Goal: Task Accomplishment & Management: Manage account settings

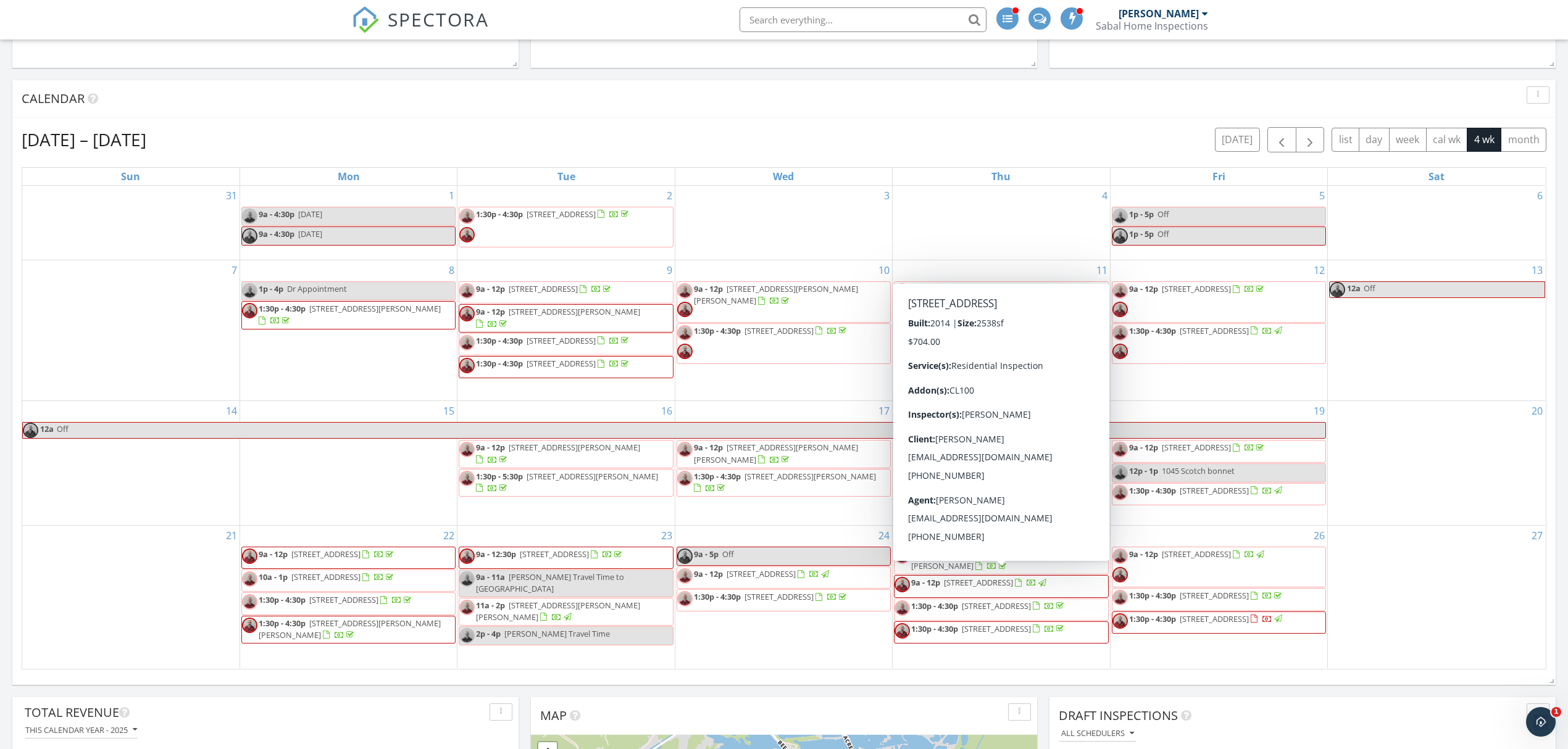
scroll to position [1890, 1593]
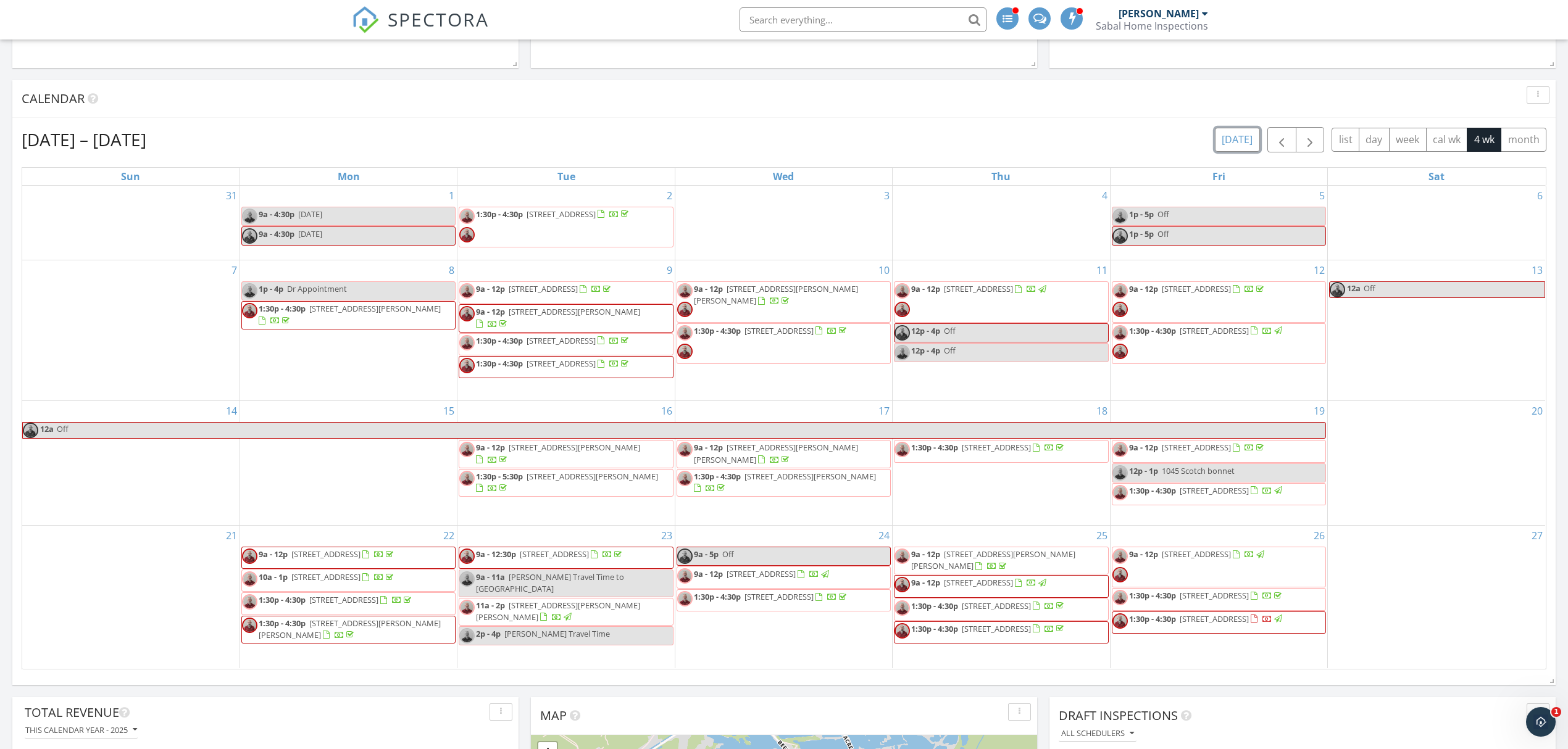
click at [1236, 147] on button "today" at bounding box center [1237, 139] width 45 height 24
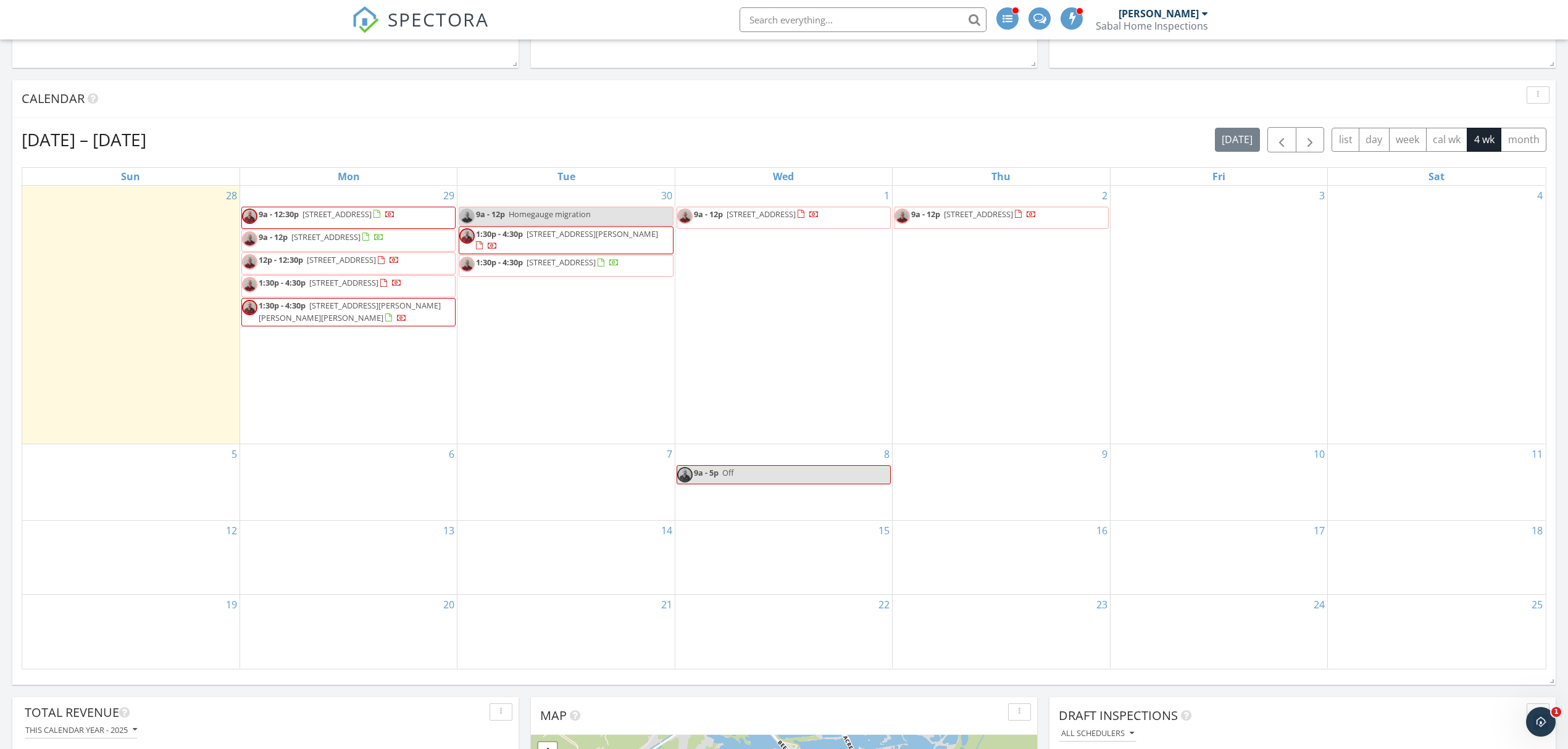
click at [373, 288] on span "372 Trailmore Dr , Summerville 29486" at bounding box center [343, 282] width 69 height 11
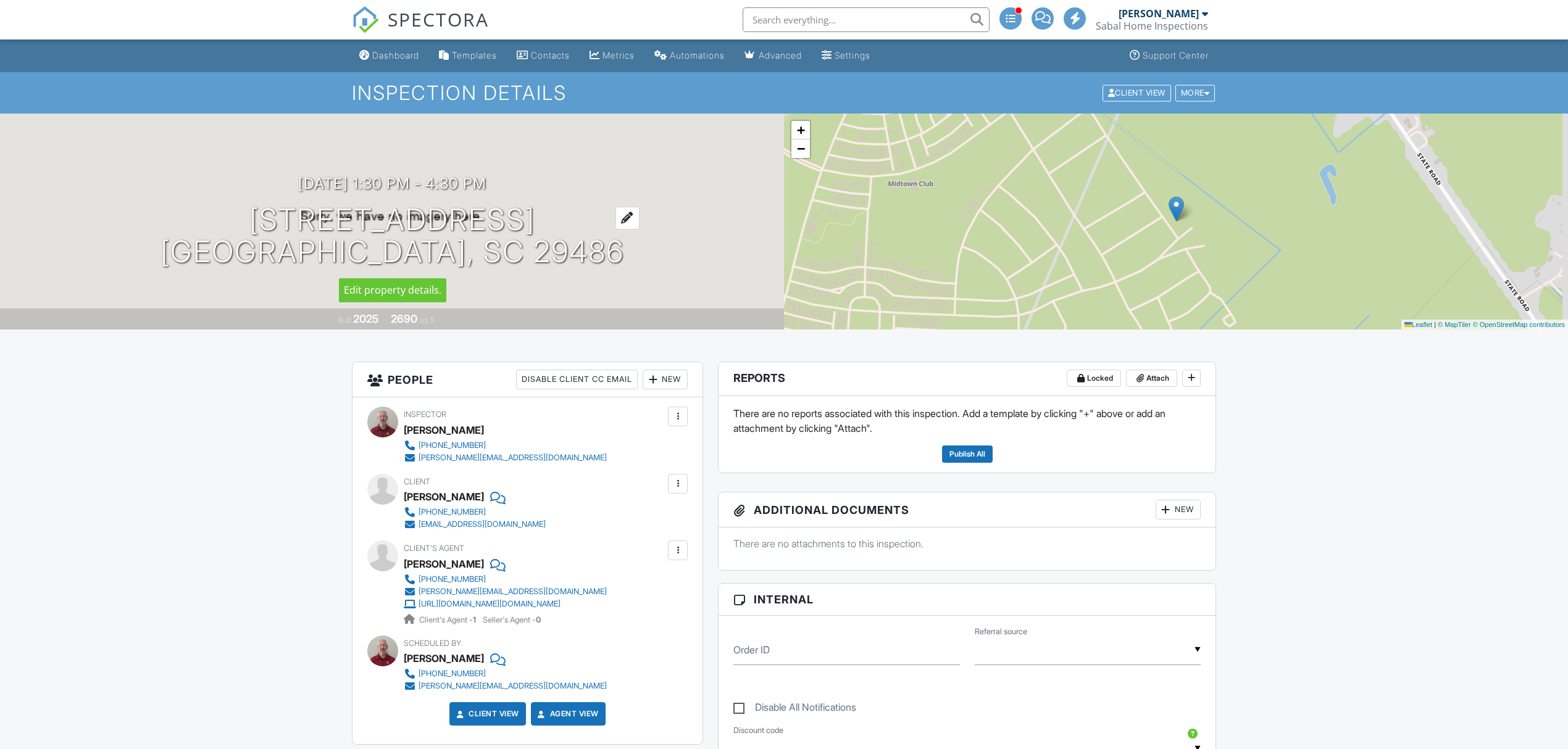
click at [411, 225] on h1 "372 Trailmore Dr Summerville, SC 29486" at bounding box center [392, 237] width 463 height 66
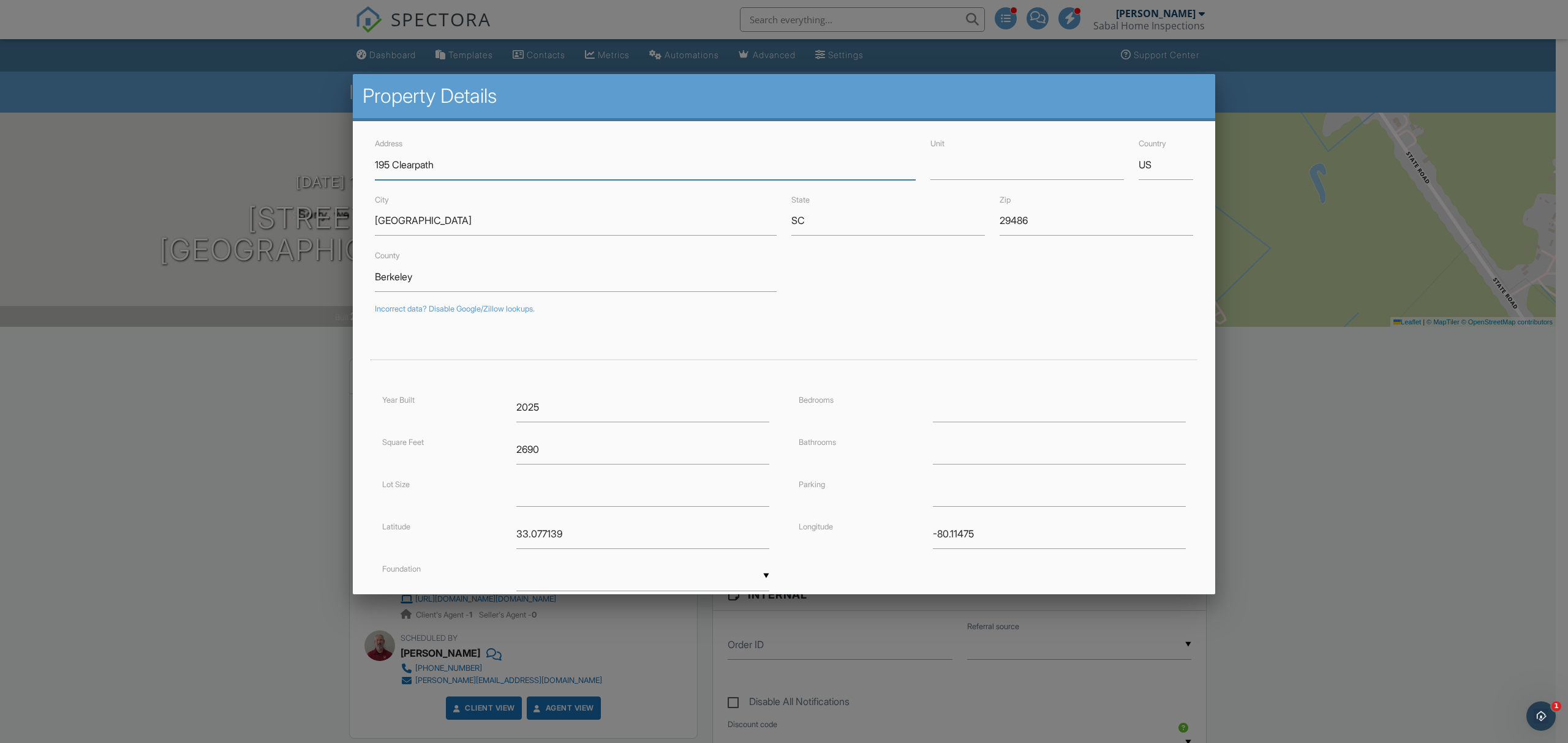
type input "195 Clearpath"
click at [478, 277] on input "Berkeley" at bounding box center [575, 277] width 402 height 30
type input "33.073538"
type input "-80.11613600000001"
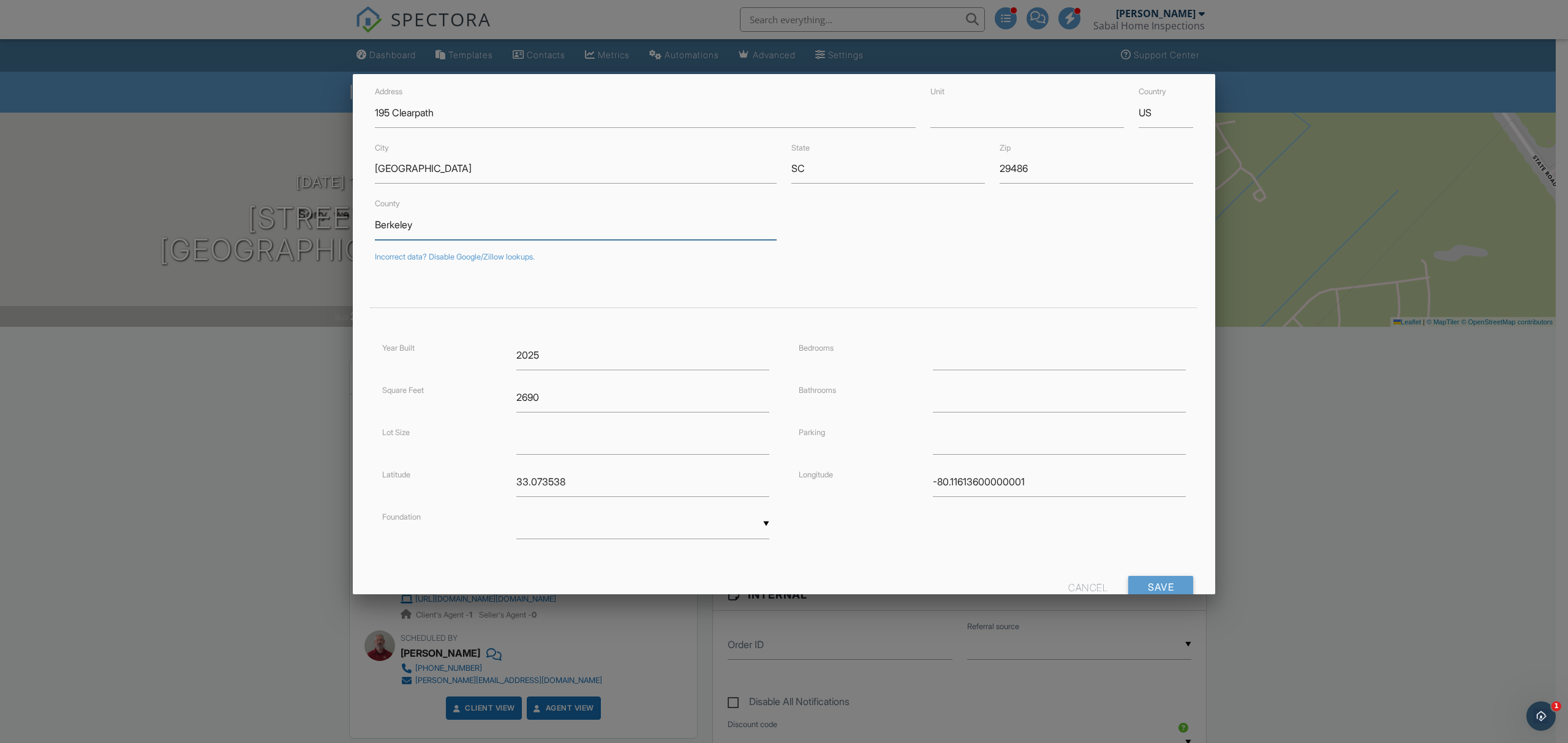
scroll to position [92, 0]
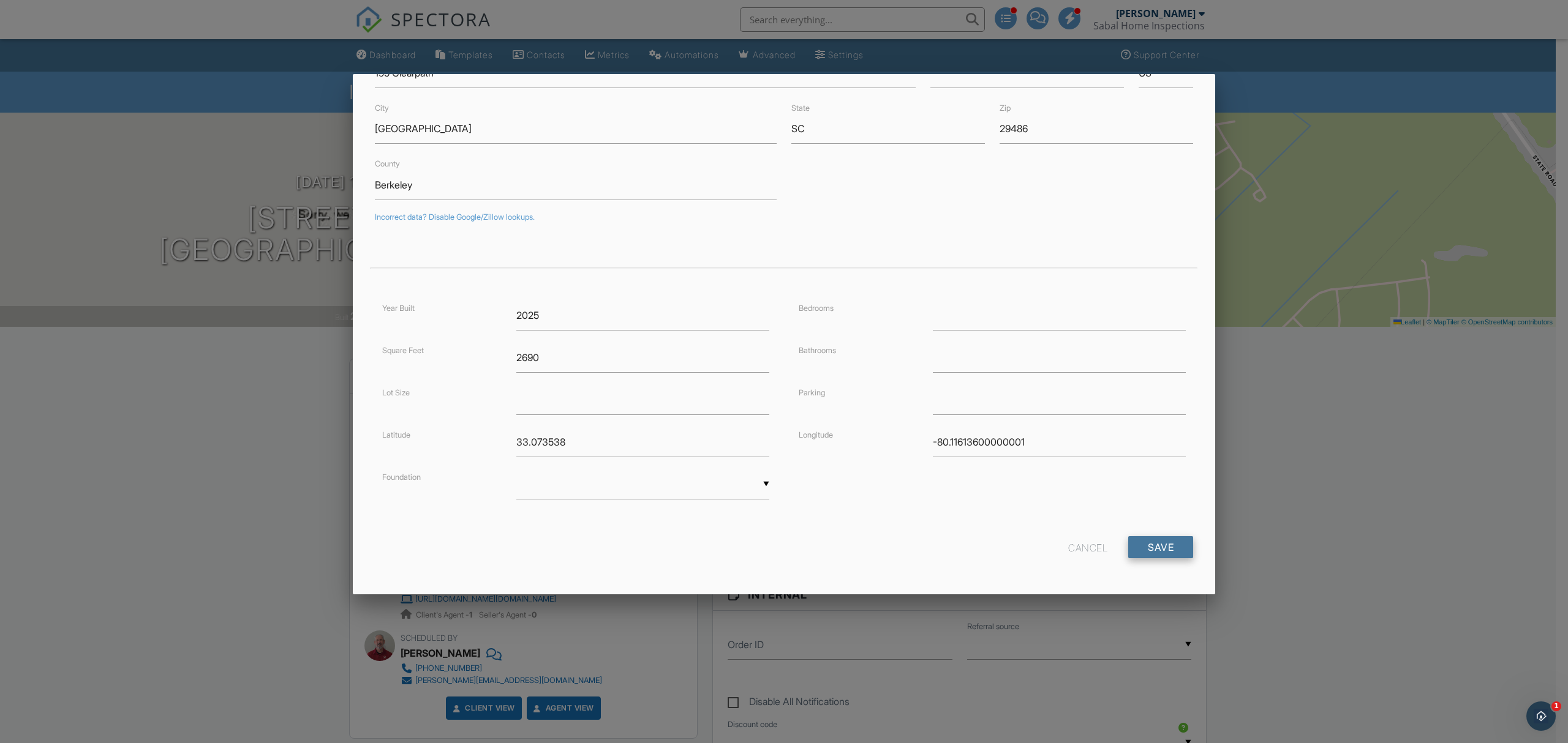
click at [1143, 546] on input "Save" at bounding box center [1161, 547] width 65 height 22
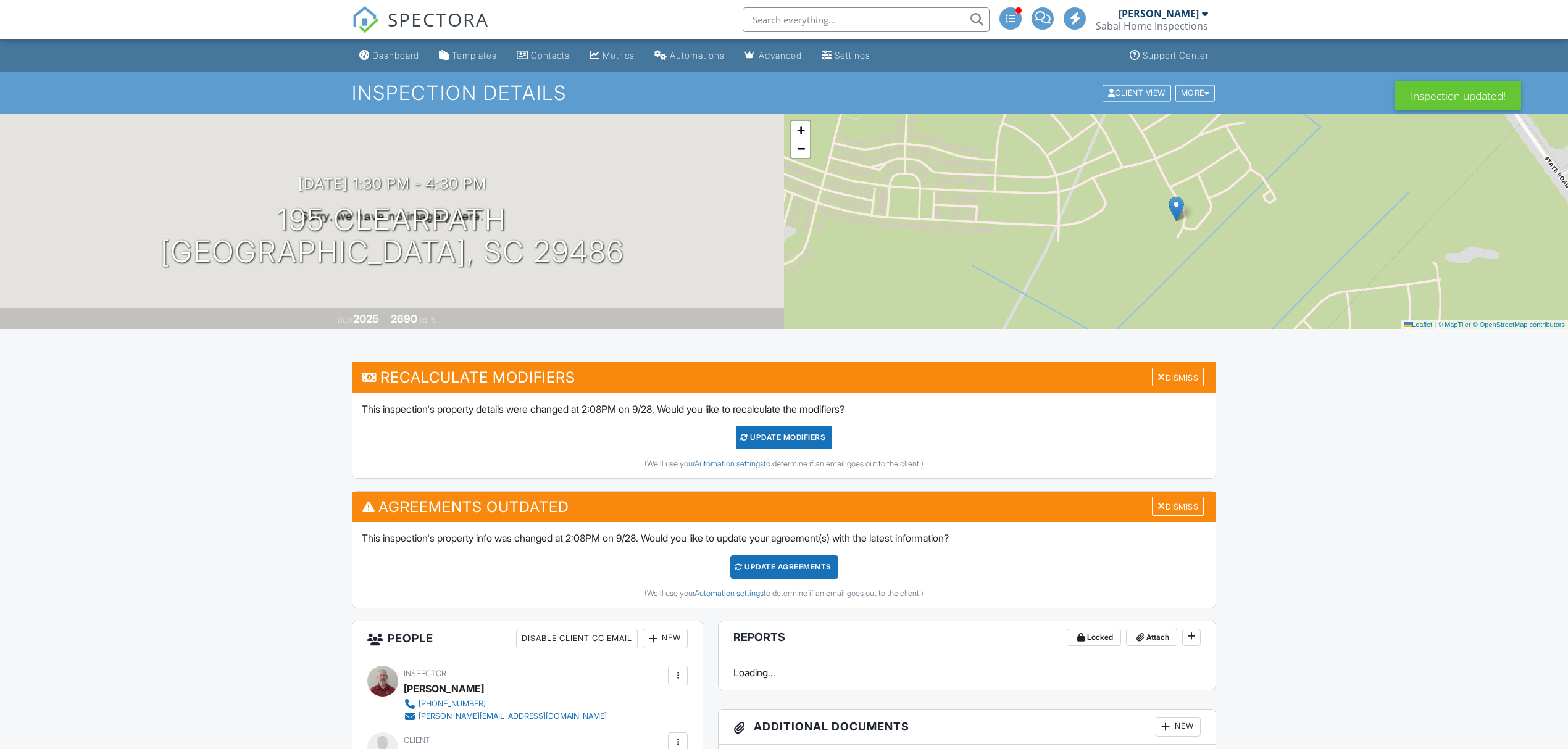
click at [793, 443] on div "UPDATE Modifiers" at bounding box center [784, 437] width 97 height 23
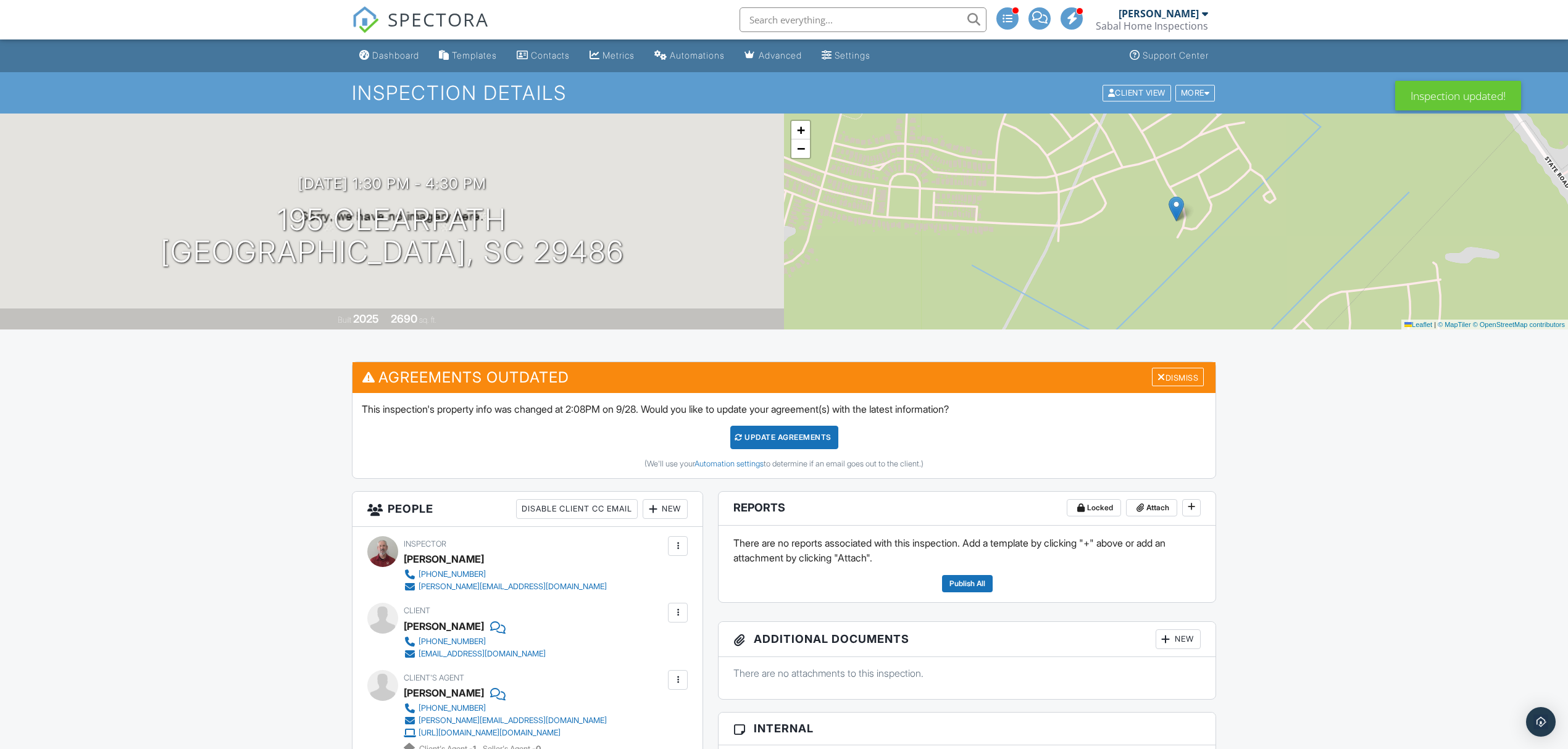
click at [806, 438] on div "Update Agreements" at bounding box center [784, 437] width 108 height 23
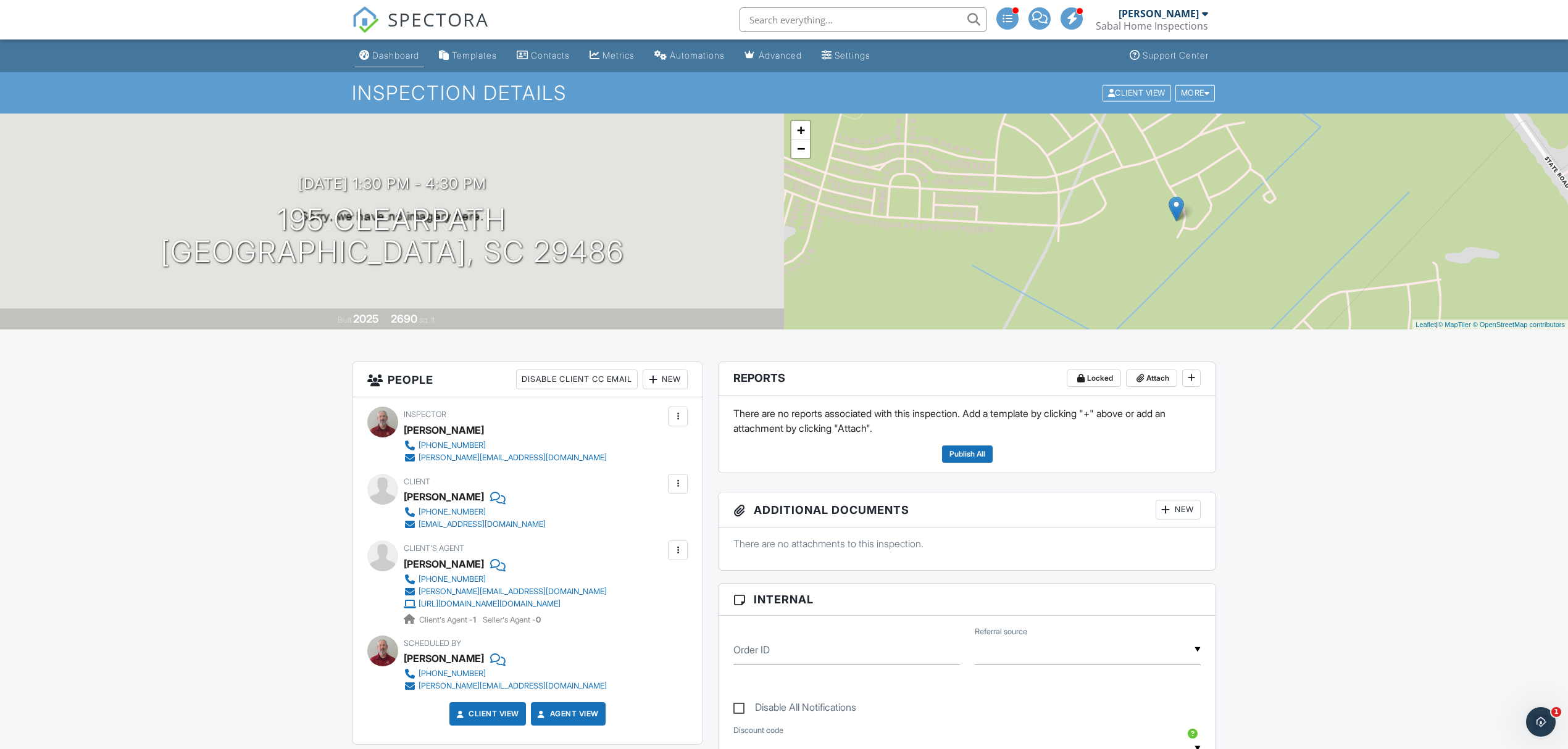
click at [398, 57] on div "Dashboard" at bounding box center [396, 55] width 47 height 11
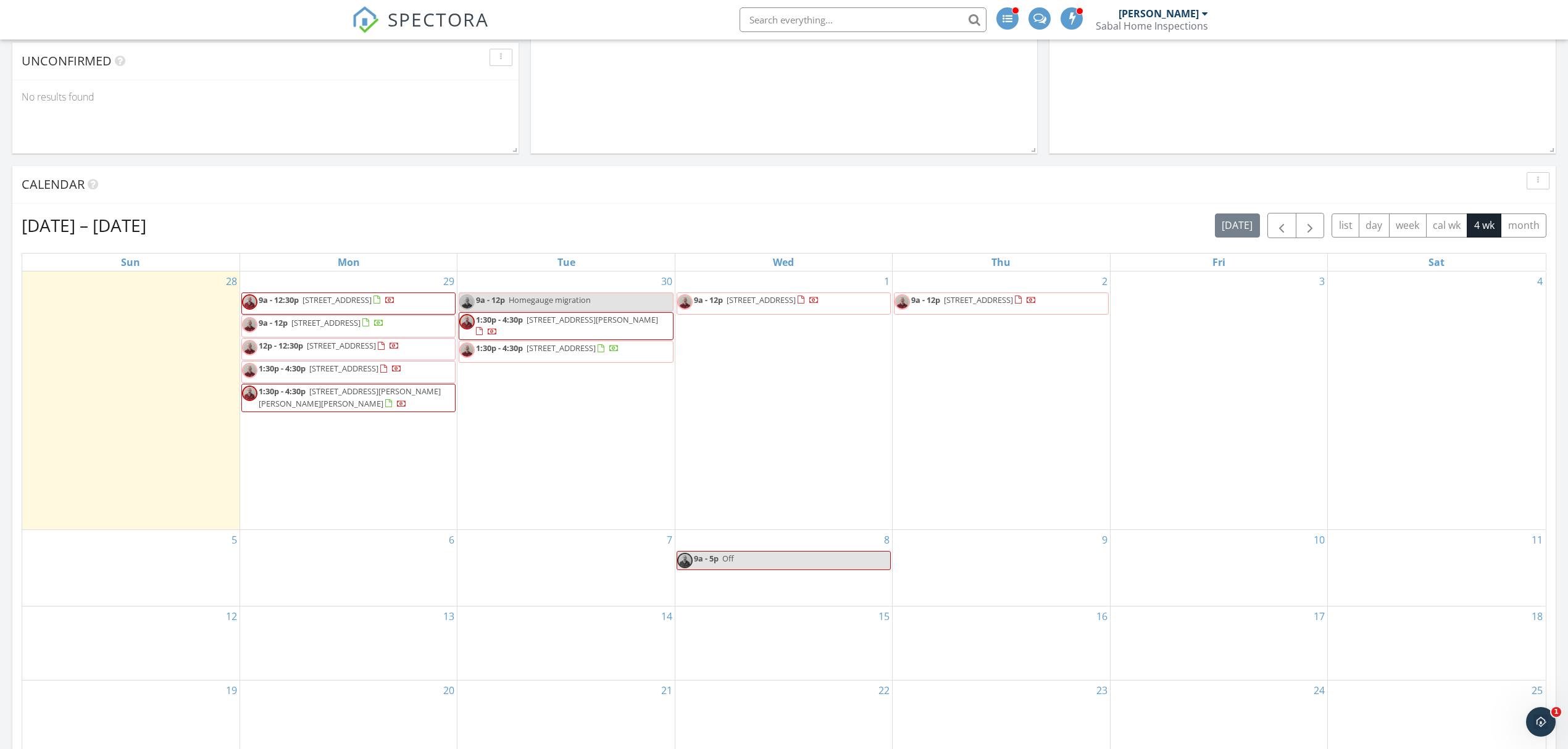
scroll to position [411, 0]
